Goal: Information Seeking & Learning: Learn about a topic

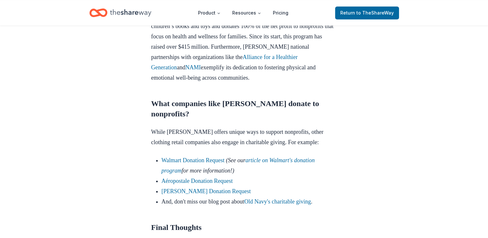
scroll to position [668, 0]
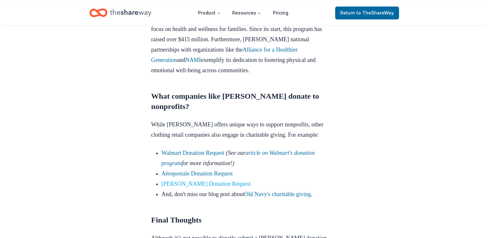
click at [218, 183] on link "[PERSON_NAME] Donation Request" at bounding box center [206, 184] width 89 height 6
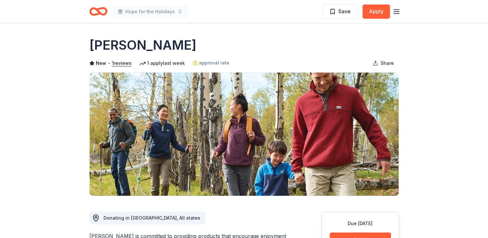
click at [395, 12] on icon "button" at bounding box center [396, 12] width 8 height 8
click at [96, 10] on icon "Home" at bounding box center [101, 11] width 10 height 6
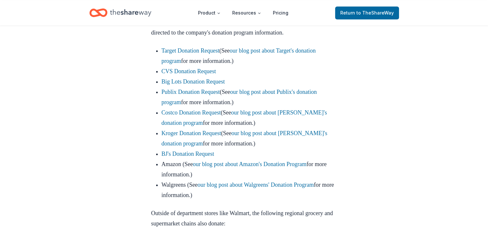
scroll to position [416, 0]
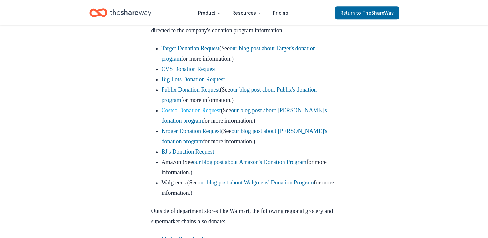
click at [203, 113] on link "Costco Donation Request" at bounding box center [191, 110] width 59 height 6
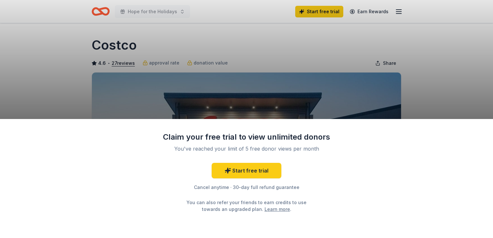
drag, startPoint x: 442, startPoint y: 71, endPoint x: 423, endPoint y: 0, distance: 73.5
click at [423, 0] on div "Claim your free trial to view unlimited donors You've reached your limit of 5 f…" at bounding box center [246, 119] width 493 height 238
